Goal: Transaction & Acquisition: Purchase product/service

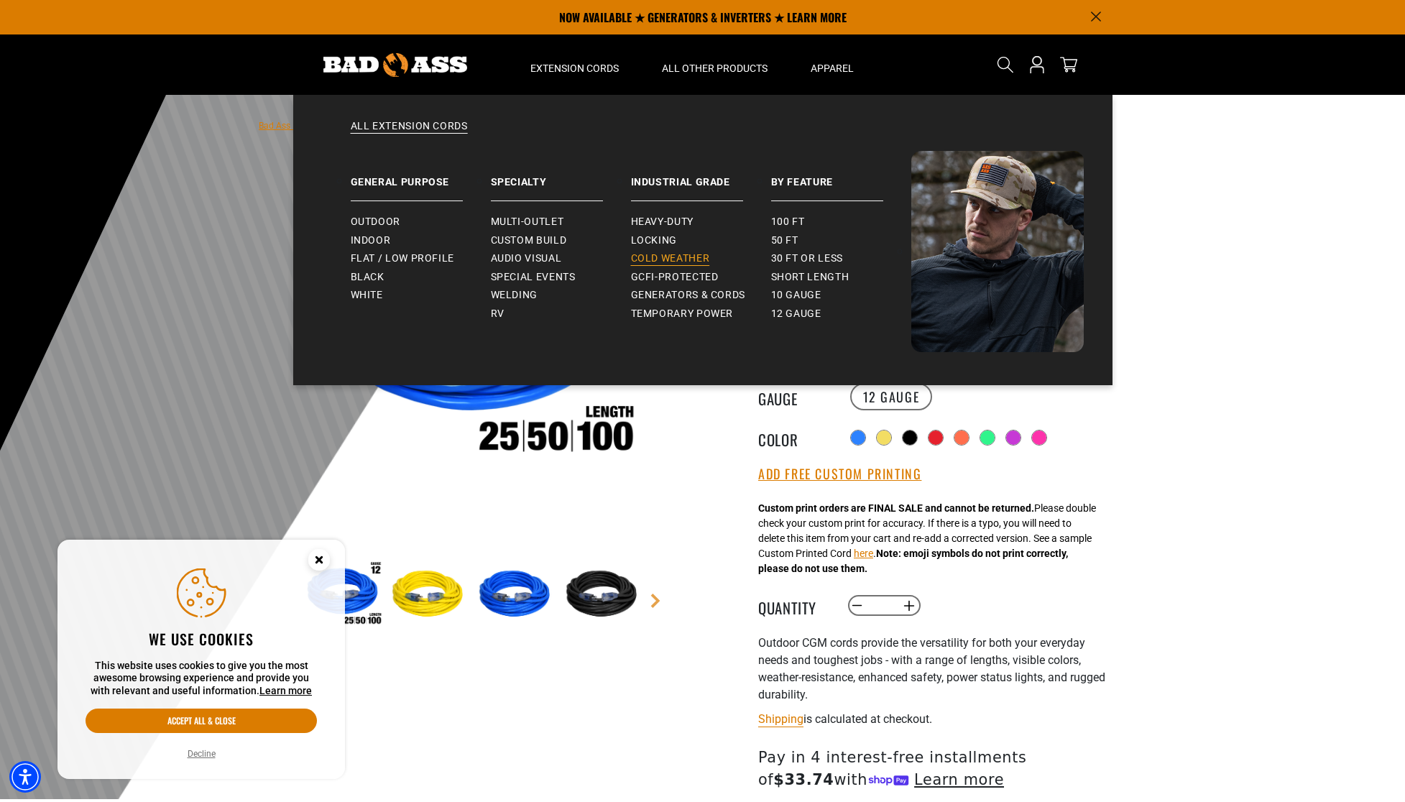
click at [663, 262] on span "Cold Weather" at bounding box center [670, 258] width 79 height 13
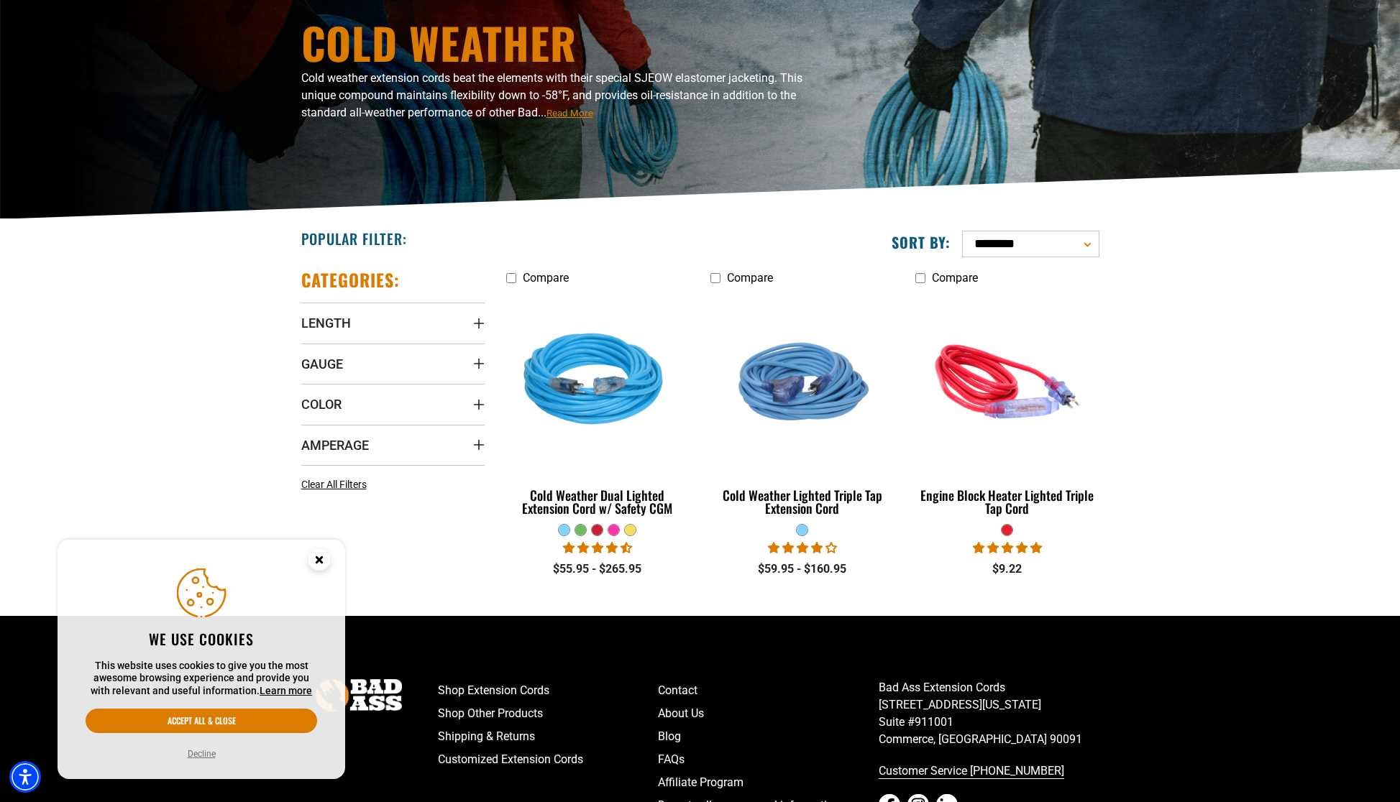
scroll to position [153, 0]
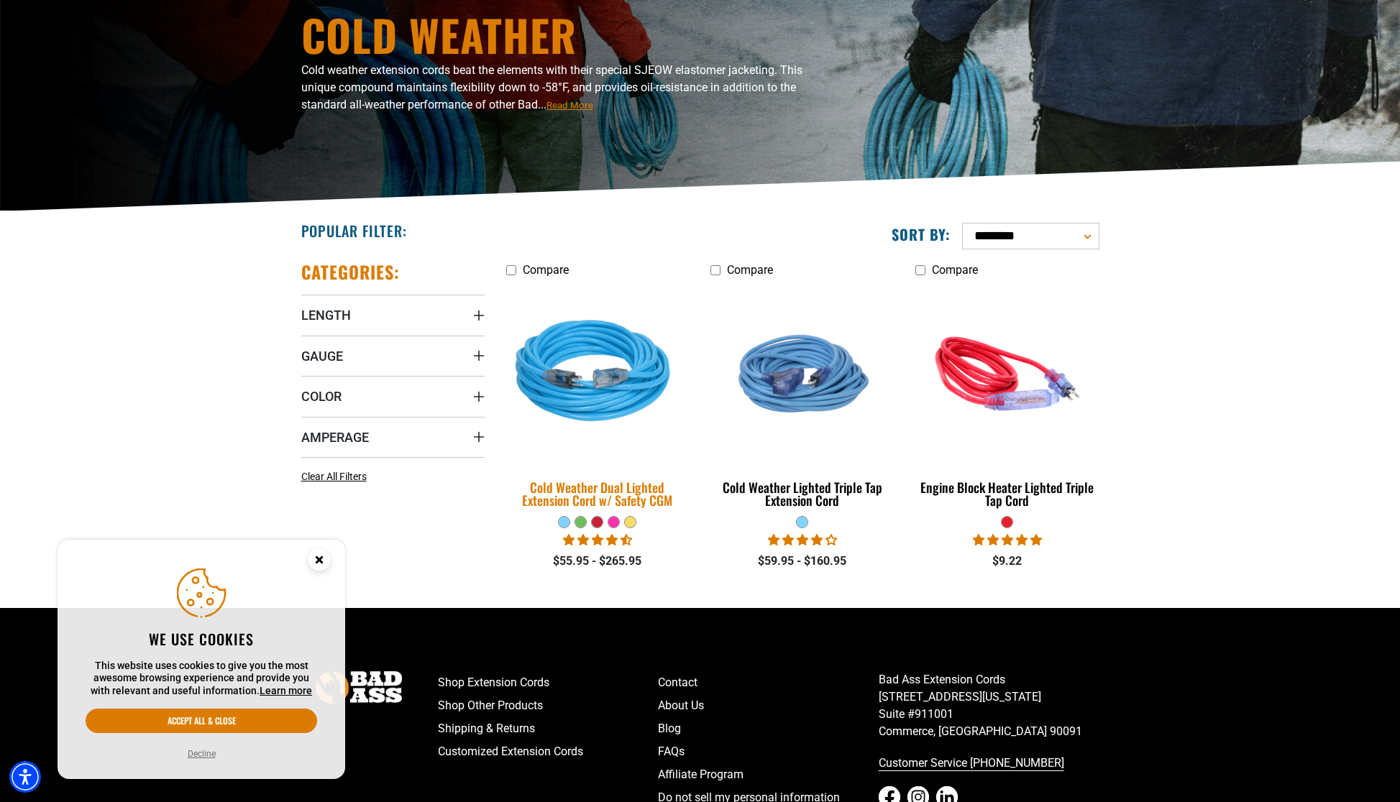
click at [614, 390] on img at bounding box center [597, 374] width 201 height 184
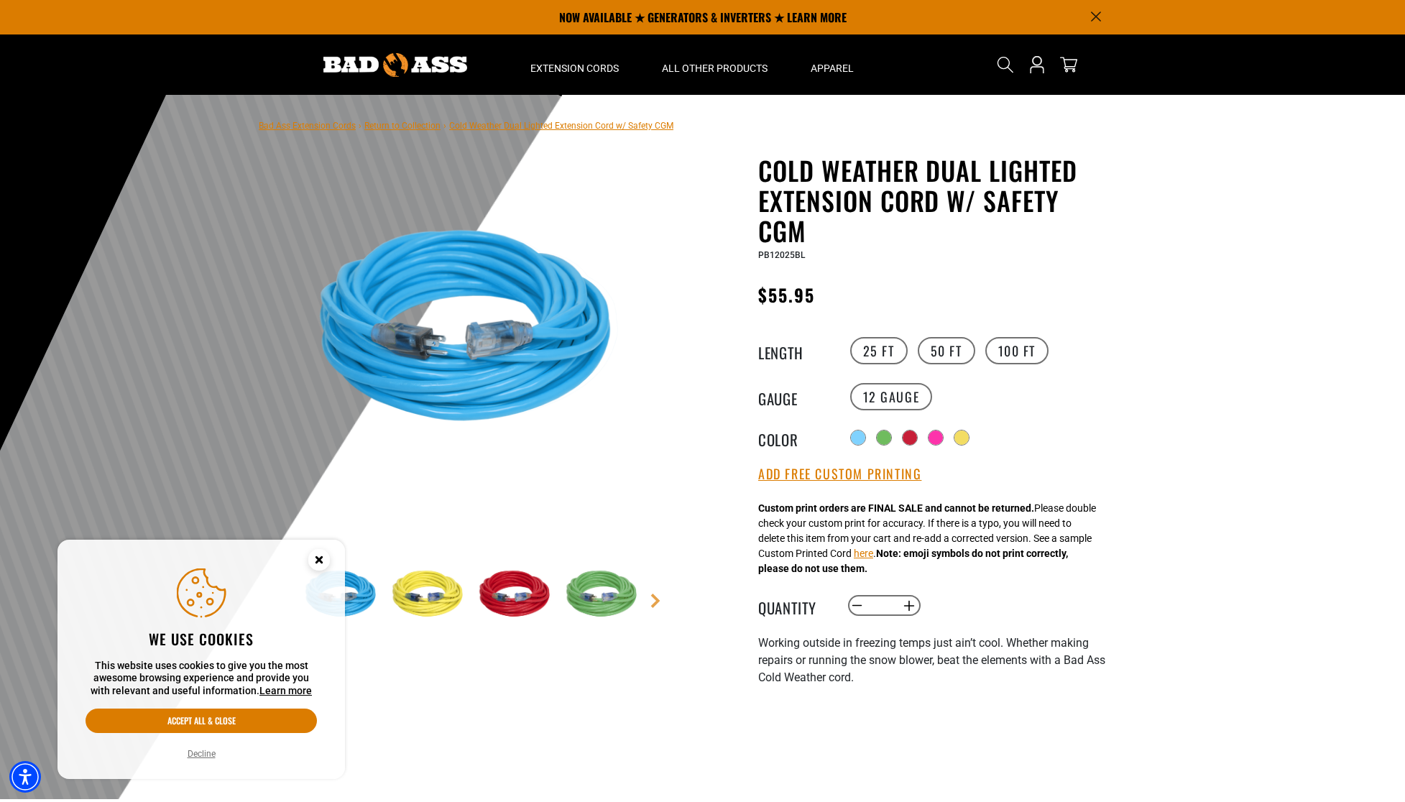
scroll to position [95, 0]
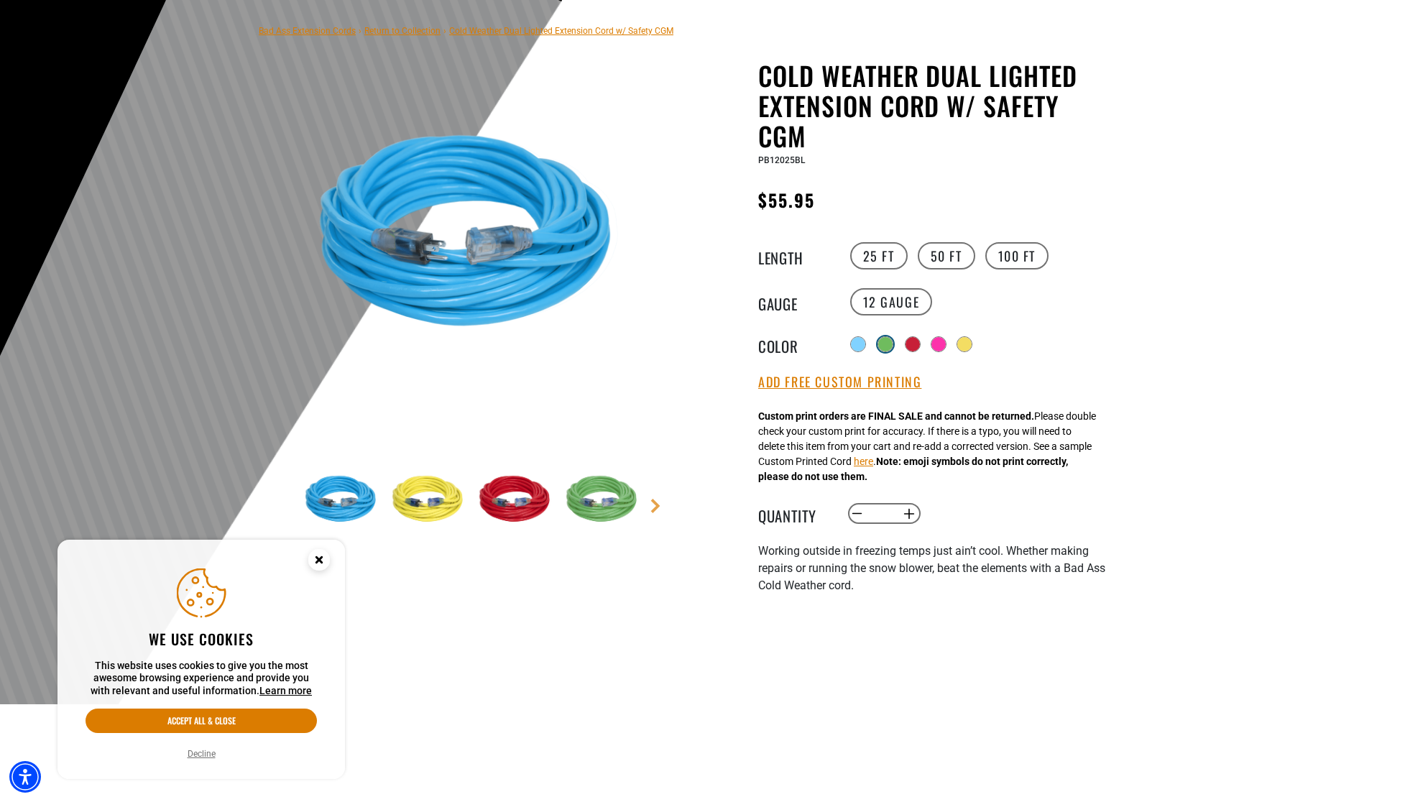
click at [890, 349] on div "Radio button Radio button Radio button Radio button Radio button" at bounding box center [979, 344] width 265 height 26
click at [888, 341] on div at bounding box center [885, 344] width 14 height 14
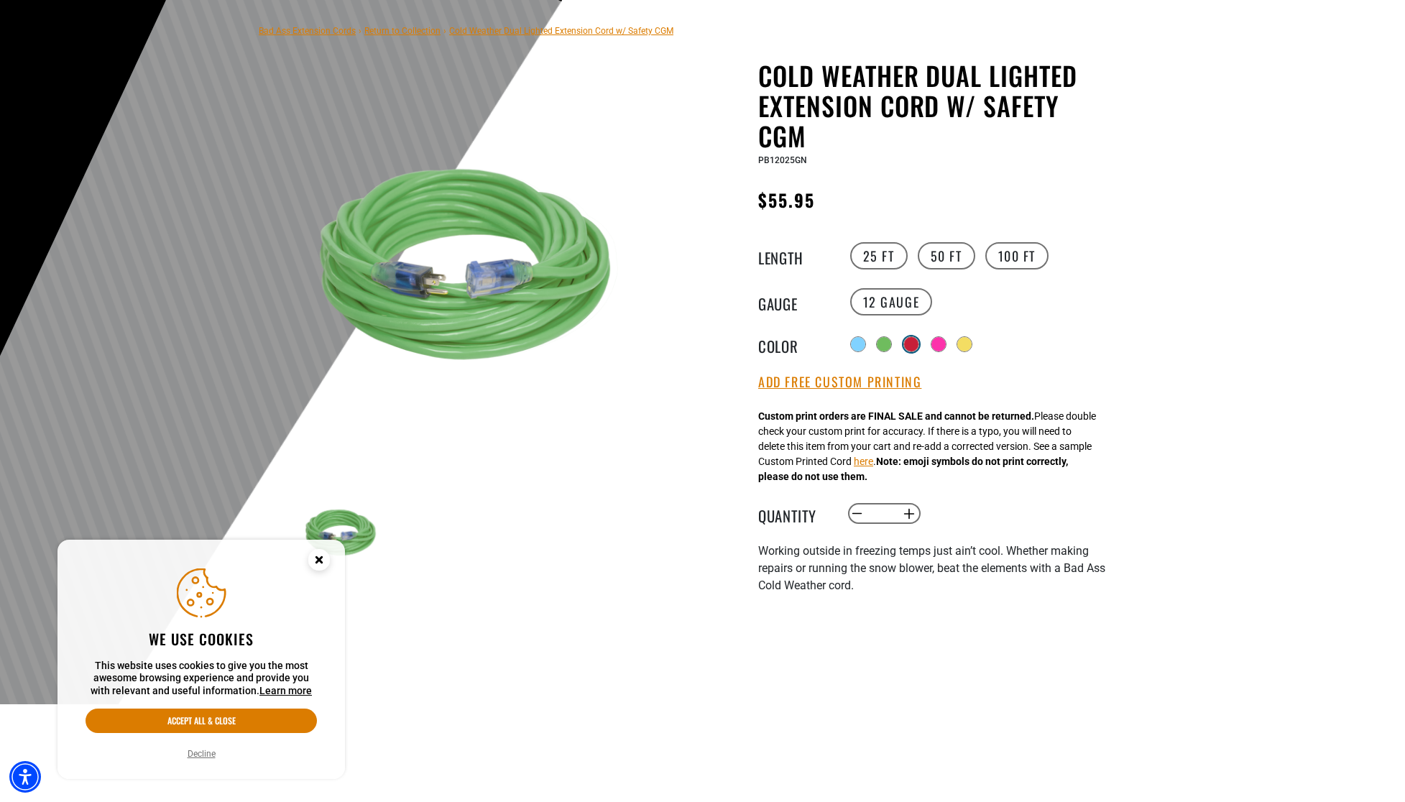
click at [918, 340] on div at bounding box center [911, 344] width 14 height 14
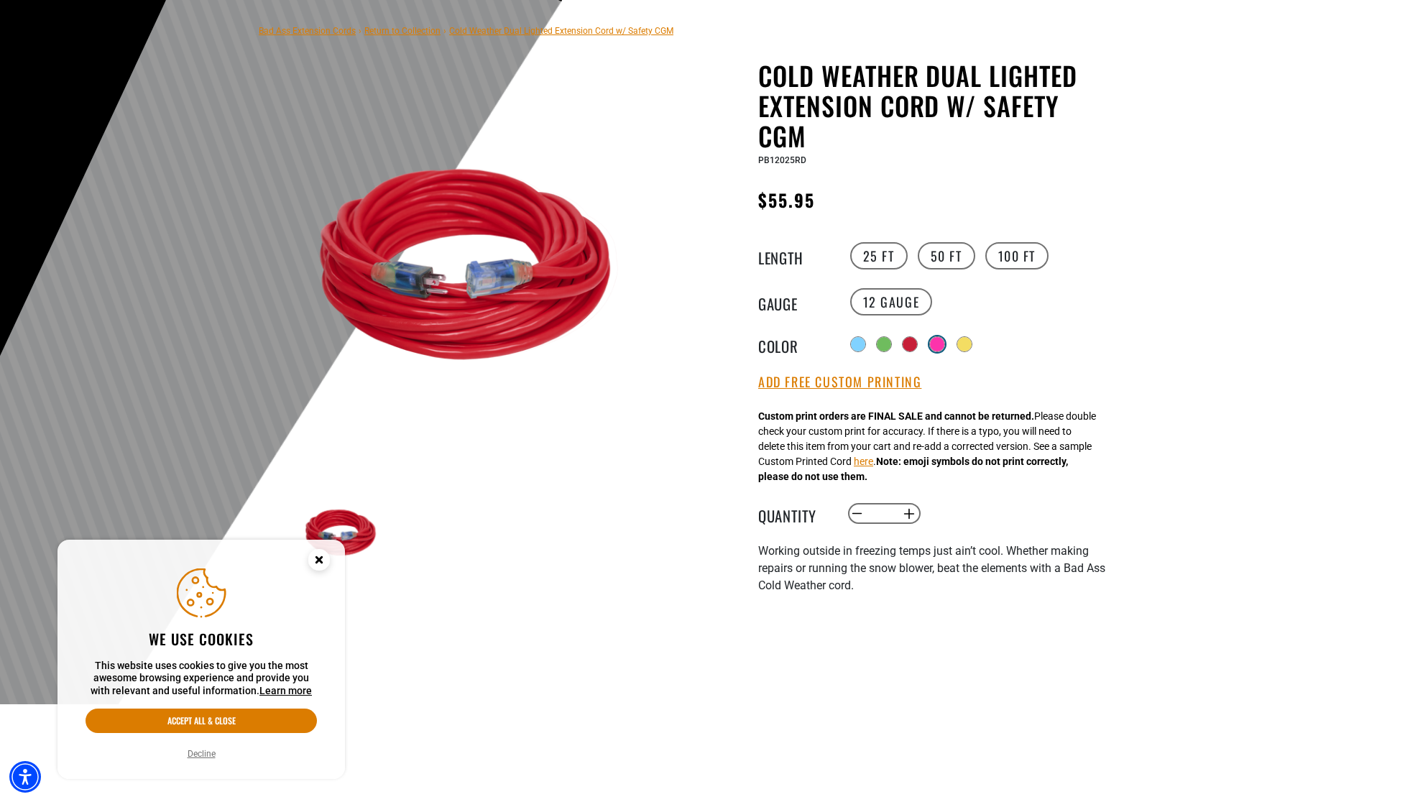
click at [936, 341] on div at bounding box center [937, 344] width 14 height 14
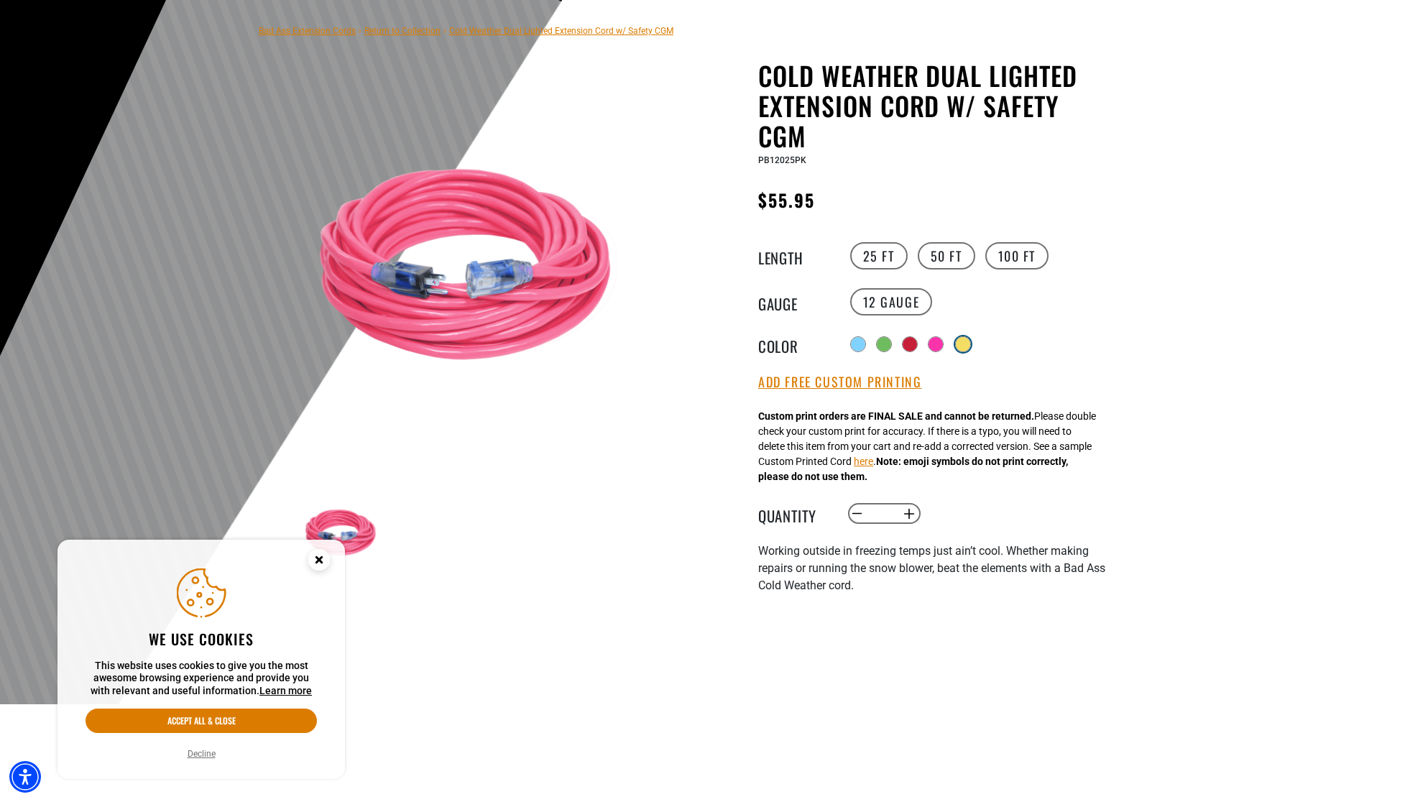
click at [958, 341] on div at bounding box center [963, 344] width 14 height 14
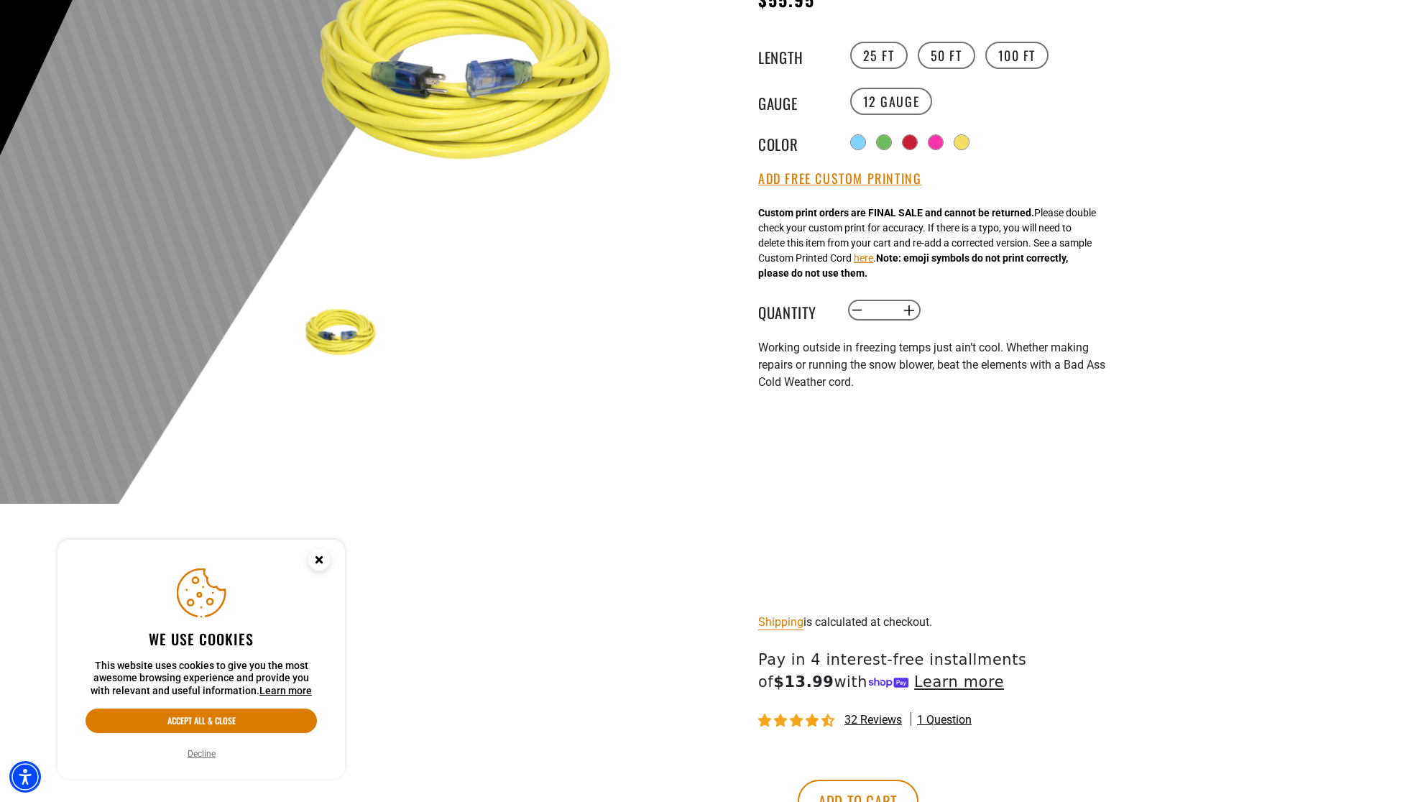
scroll to position [298, 0]
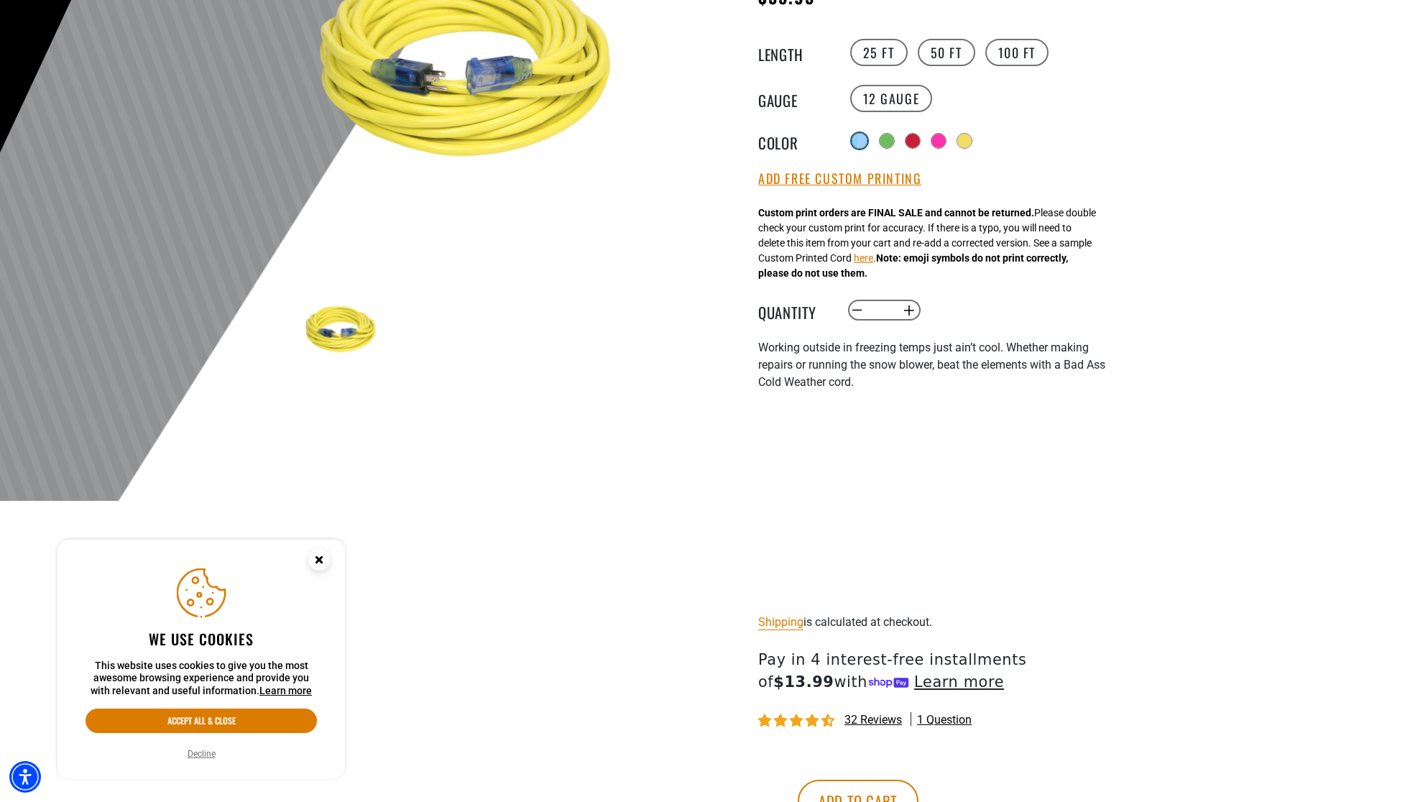
click at [864, 129] on div "Radio button Radio button Radio button Radio button Radio button" at bounding box center [979, 141] width 265 height 26
click at [863, 137] on div at bounding box center [860, 141] width 14 height 14
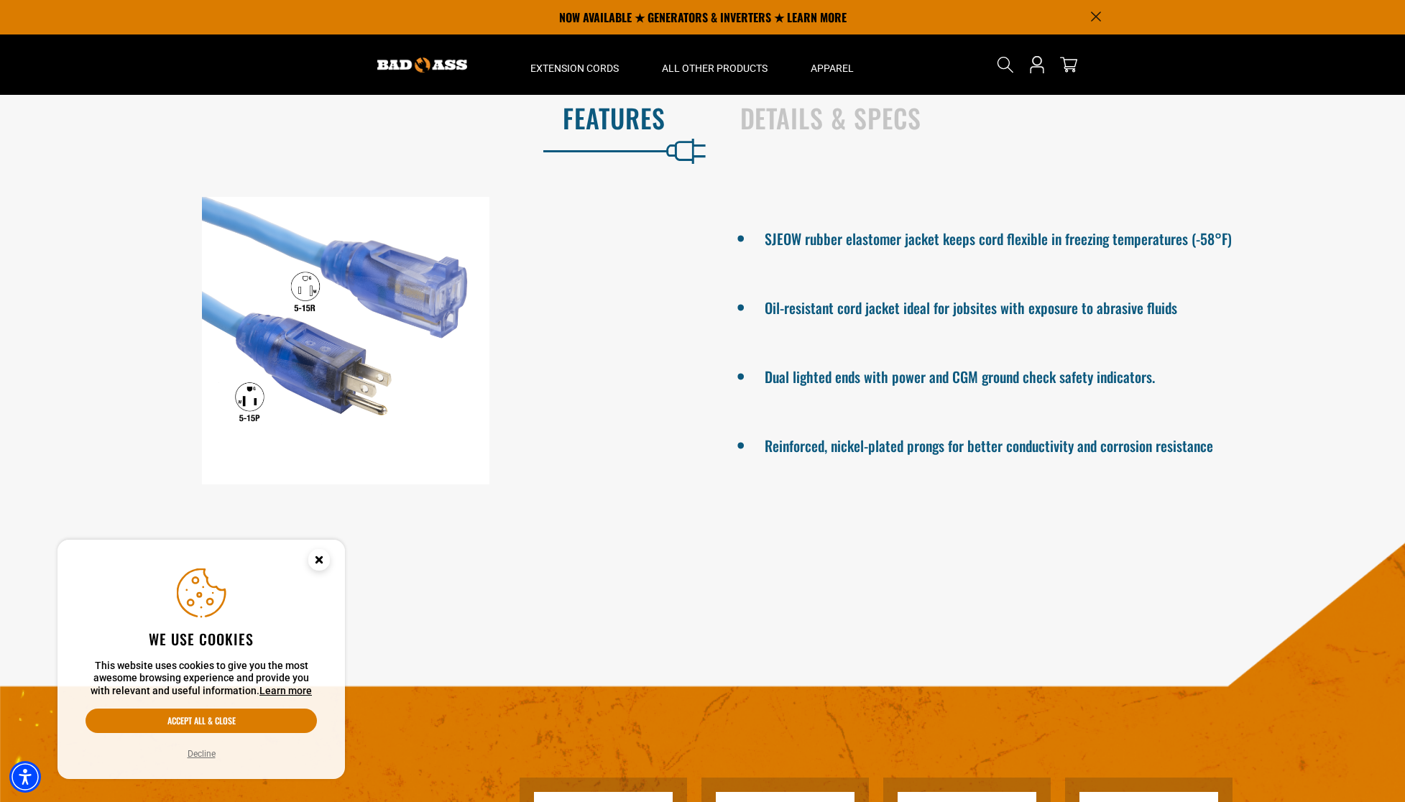
scroll to position [1123, 0]
